Goal: Check status: Check status

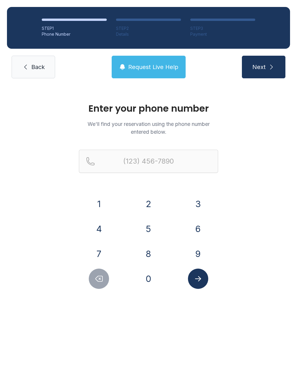
click at [153, 201] on button "2" at bounding box center [148, 204] width 20 height 20
click at [100, 253] on button "7" at bounding box center [99, 254] width 20 height 20
click at [149, 279] on button "0" at bounding box center [148, 279] width 20 height 20
click at [157, 201] on button "2" at bounding box center [148, 204] width 20 height 20
click at [99, 231] on button "4" at bounding box center [99, 229] width 20 height 20
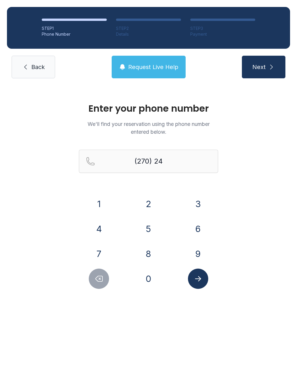
click at [203, 208] on button "3" at bounding box center [198, 204] width 20 height 20
click at [156, 280] on button "0" at bounding box center [148, 279] width 20 height 20
click at [152, 251] on button "8" at bounding box center [148, 254] width 20 height 20
click at [107, 204] on button "1" at bounding box center [99, 204] width 20 height 20
click at [103, 230] on button "4" at bounding box center [99, 229] width 20 height 20
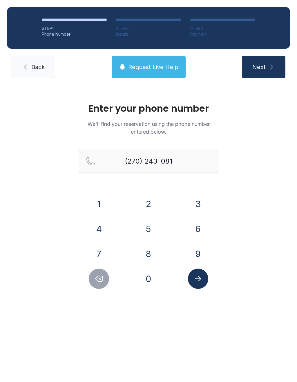
type input "[PHONE_NUMBER]"
click at [199, 282] on icon "Submit lookup form" at bounding box center [198, 279] width 9 height 9
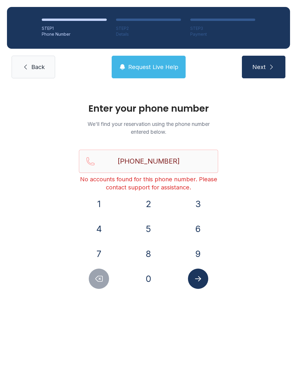
click at [201, 282] on icon "Submit lookup form" at bounding box center [198, 279] width 9 height 9
click at [202, 276] on icon "Submit lookup form" at bounding box center [198, 279] width 9 height 9
click at [271, 70] on icon "submit" at bounding box center [271, 67] width 7 height 7
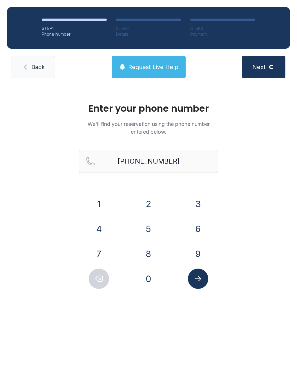
click at [0, 0] on icon "submit" at bounding box center [0, 0] width 0 height 0
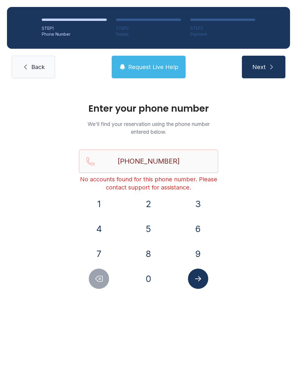
click at [36, 68] on span "Back" at bounding box center [37, 67] width 13 height 8
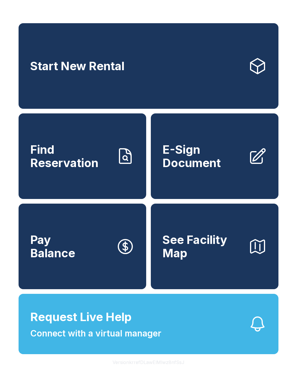
click at [119, 166] on icon at bounding box center [125, 156] width 19 height 19
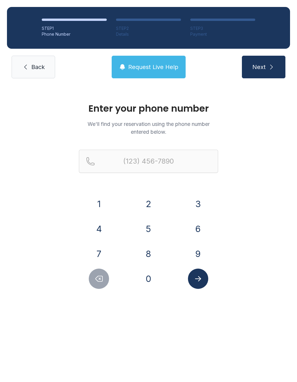
click at [32, 63] on link "Back" at bounding box center [34, 67] width 44 height 23
